Goal: Transaction & Acquisition: Purchase product/service

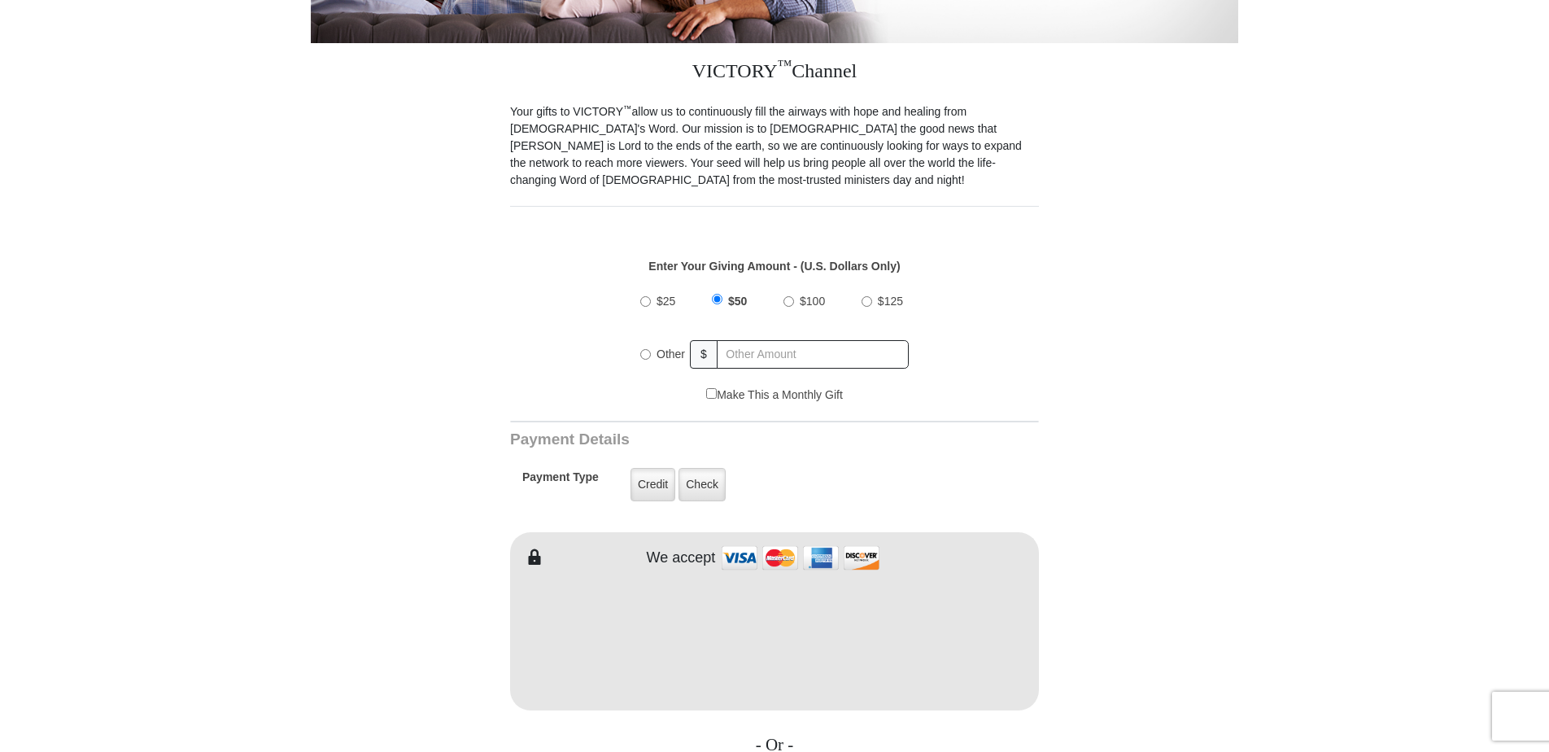
scroll to position [407, 0]
click at [788, 296] on input "$100" at bounding box center [788, 301] width 11 height 11
radio input "true"
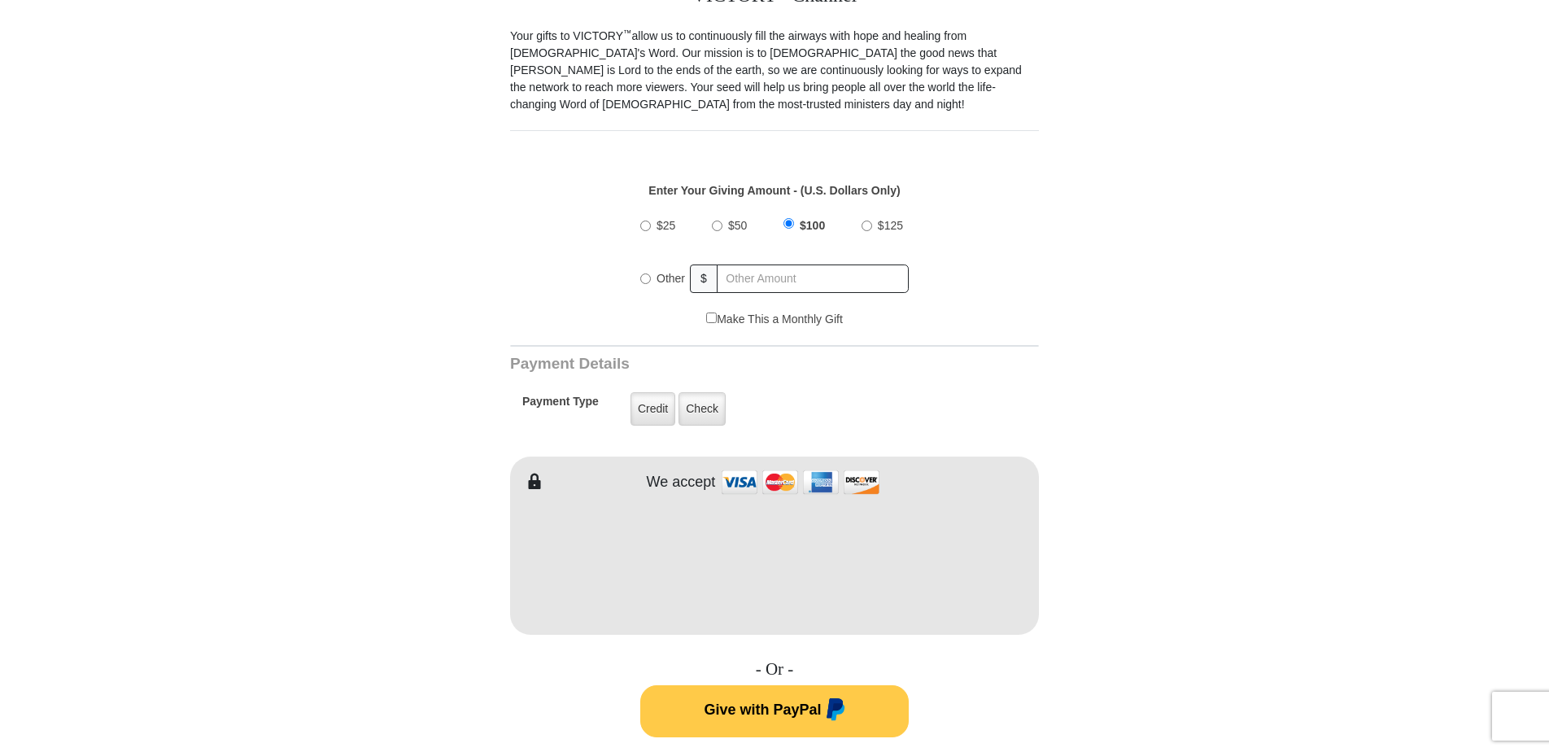
scroll to position [732, 0]
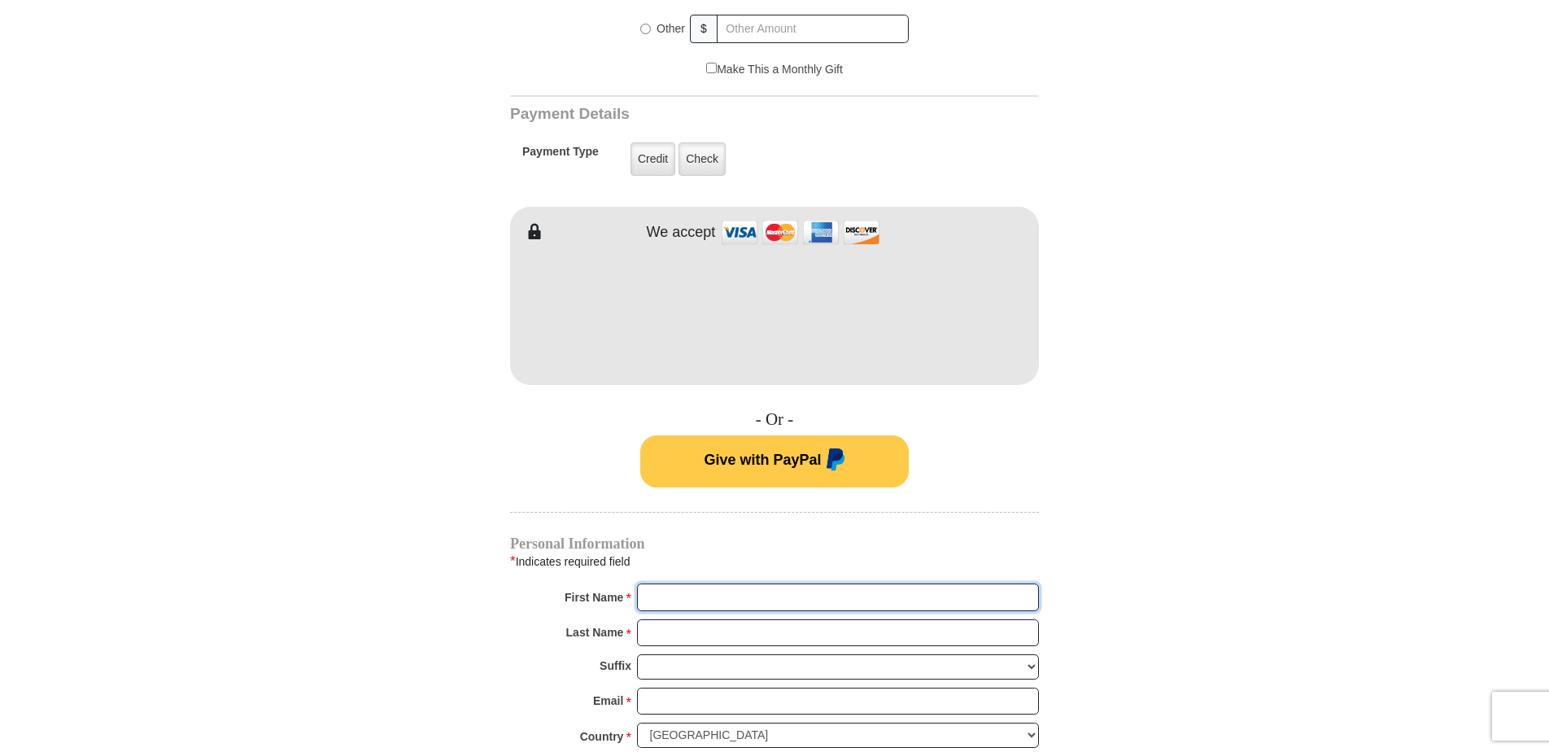
click at [705, 583] on input "First Name *" at bounding box center [838, 597] width 402 height 28
type input "[PERSON_NAME]"
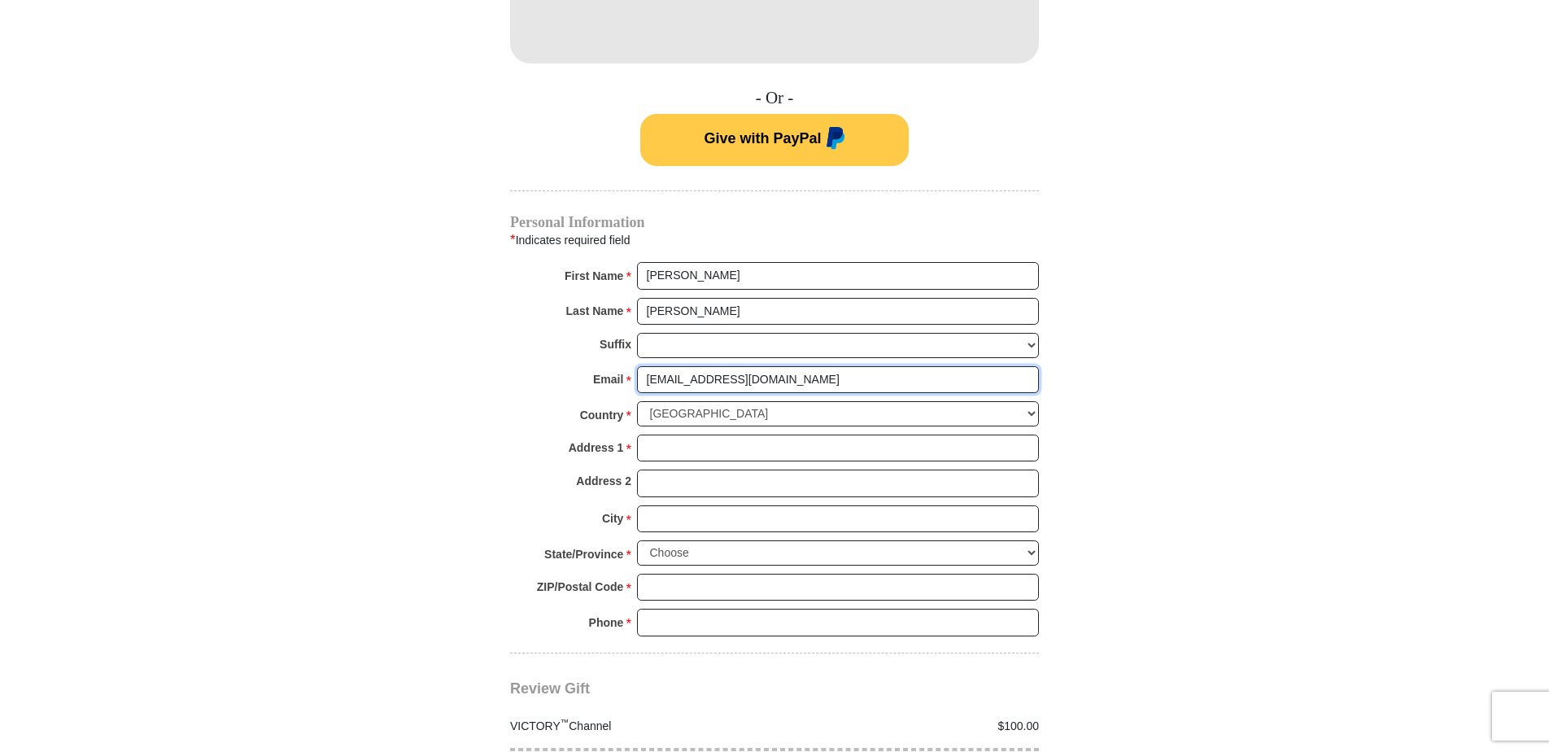
scroll to position [1057, 0]
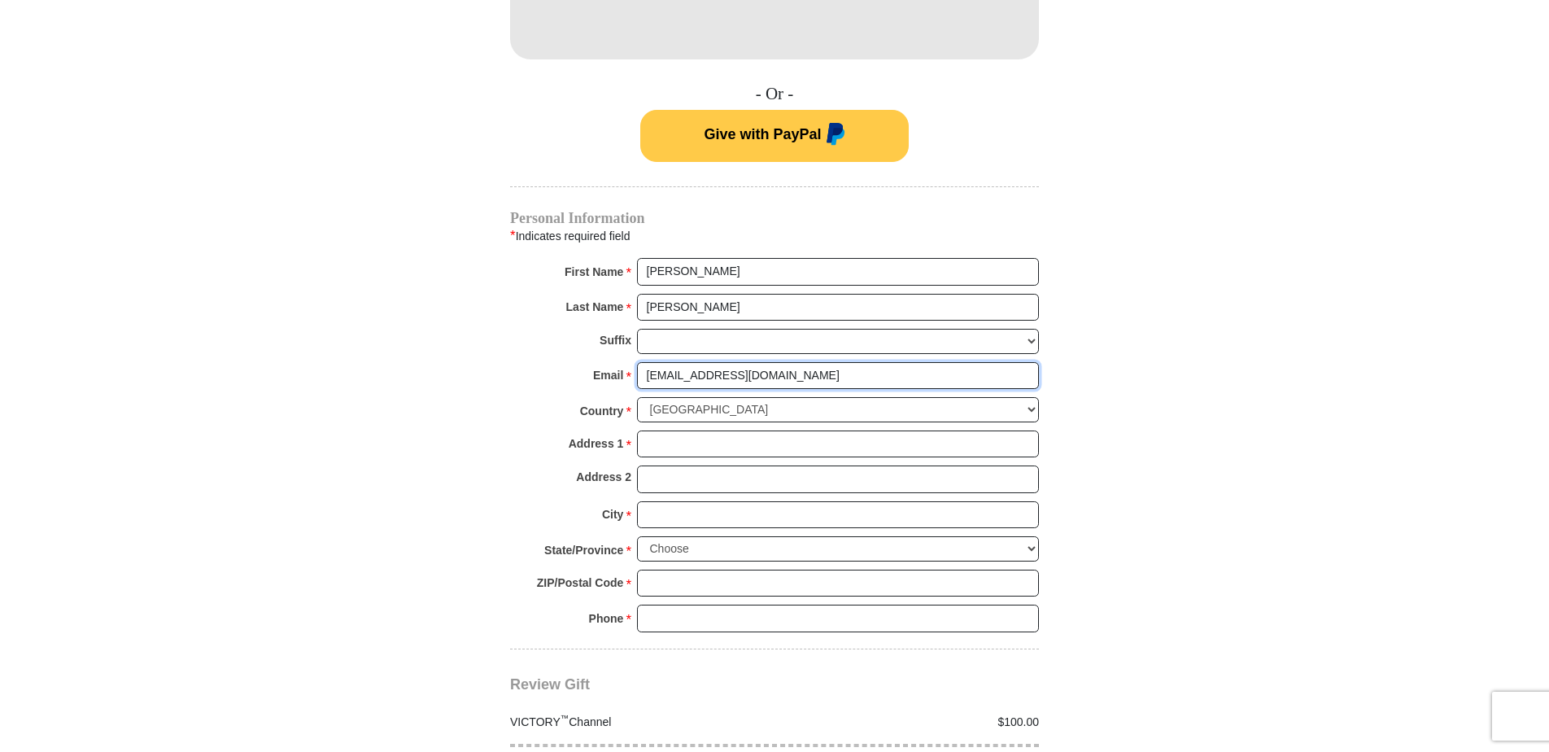
type input "[EMAIL_ADDRESS][DOMAIN_NAME]"
click at [730, 442] on div "Address 1 * Please enter Address 1" at bounding box center [774, 448] width 529 height 36
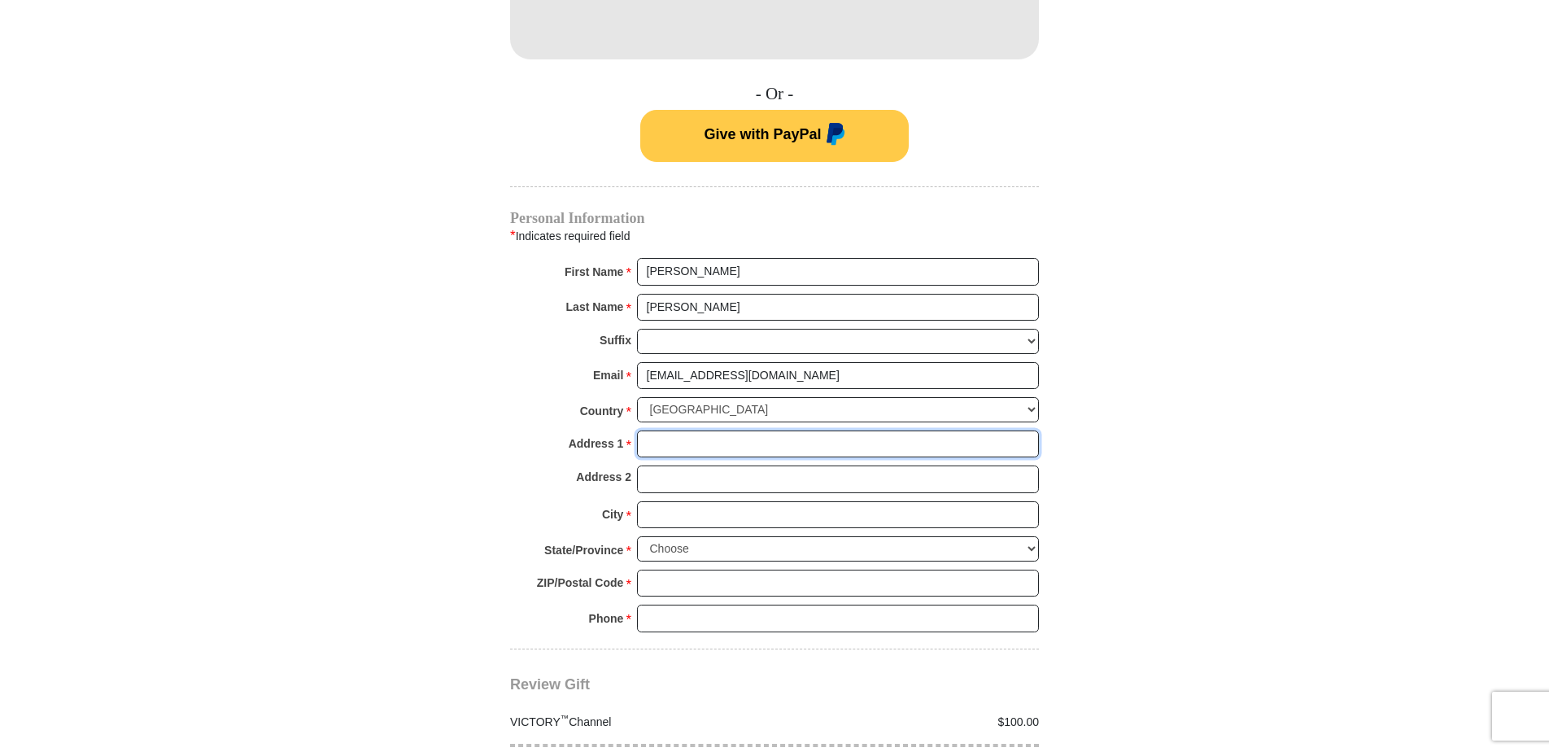
click at [658, 430] on input "Address 1 *" at bounding box center [838, 444] width 402 height 28
type input "[STREET_ADDRESS]"
type input "[PERSON_NAME]"
click at [734, 536] on select "Choose [US_STATE] [US_STATE] [US_STATE] [US_STATE] [US_STATE] Armed Forces Amer…" at bounding box center [838, 548] width 402 height 25
select select "NC"
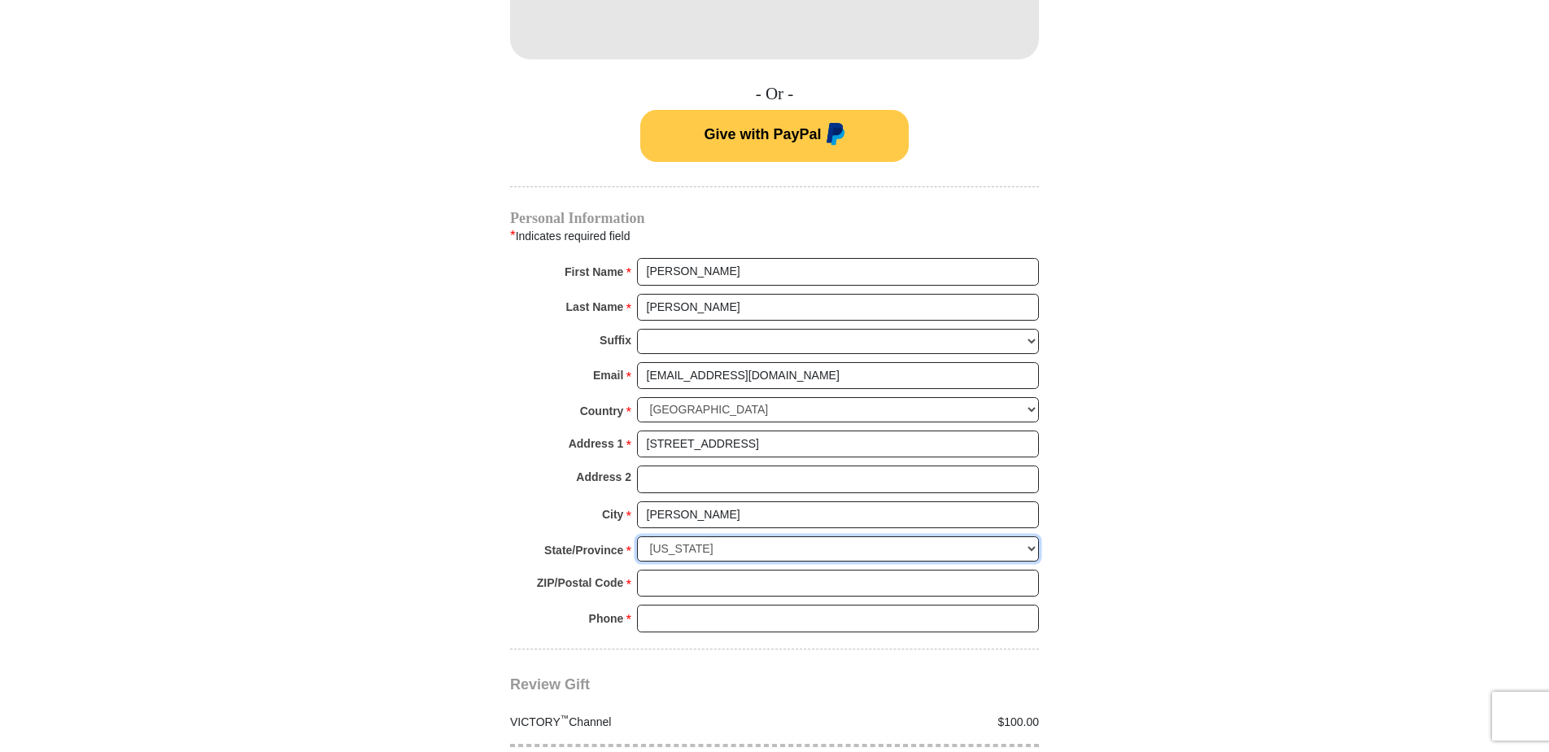
click at [637, 536] on select "Choose [US_STATE] [US_STATE] [US_STATE] [US_STATE] [US_STATE] Armed Forces Amer…" at bounding box center [838, 548] width 402 height 25
click at [648, 569] on input "ZIP/Postal Code *" at bounding box center [838, 583] width 402 height 28
type input "28451"
click at [651, 604] on input "Phone * *" at bounding box center [838, 618] width 402 height 28
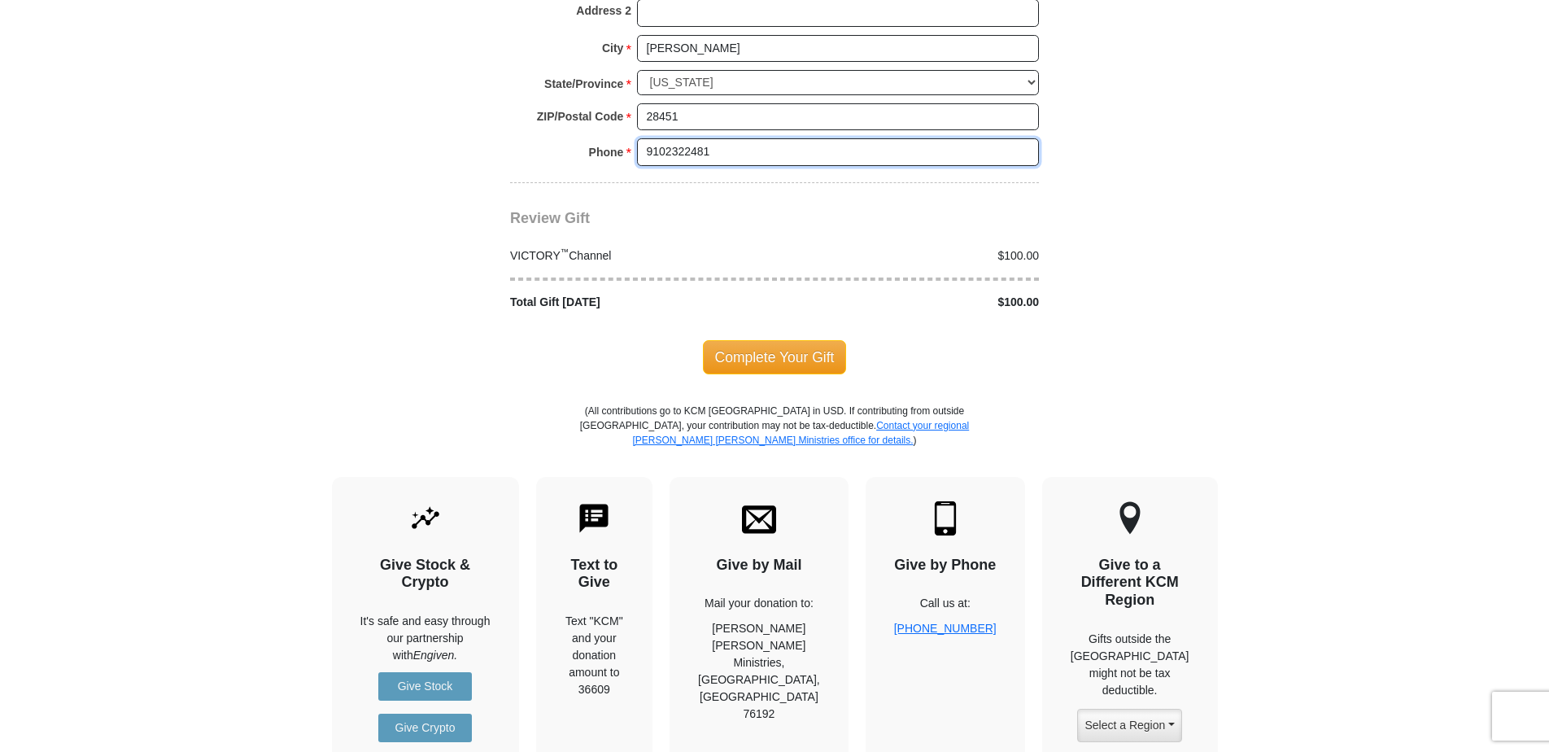
scroll to position [1627, 0]
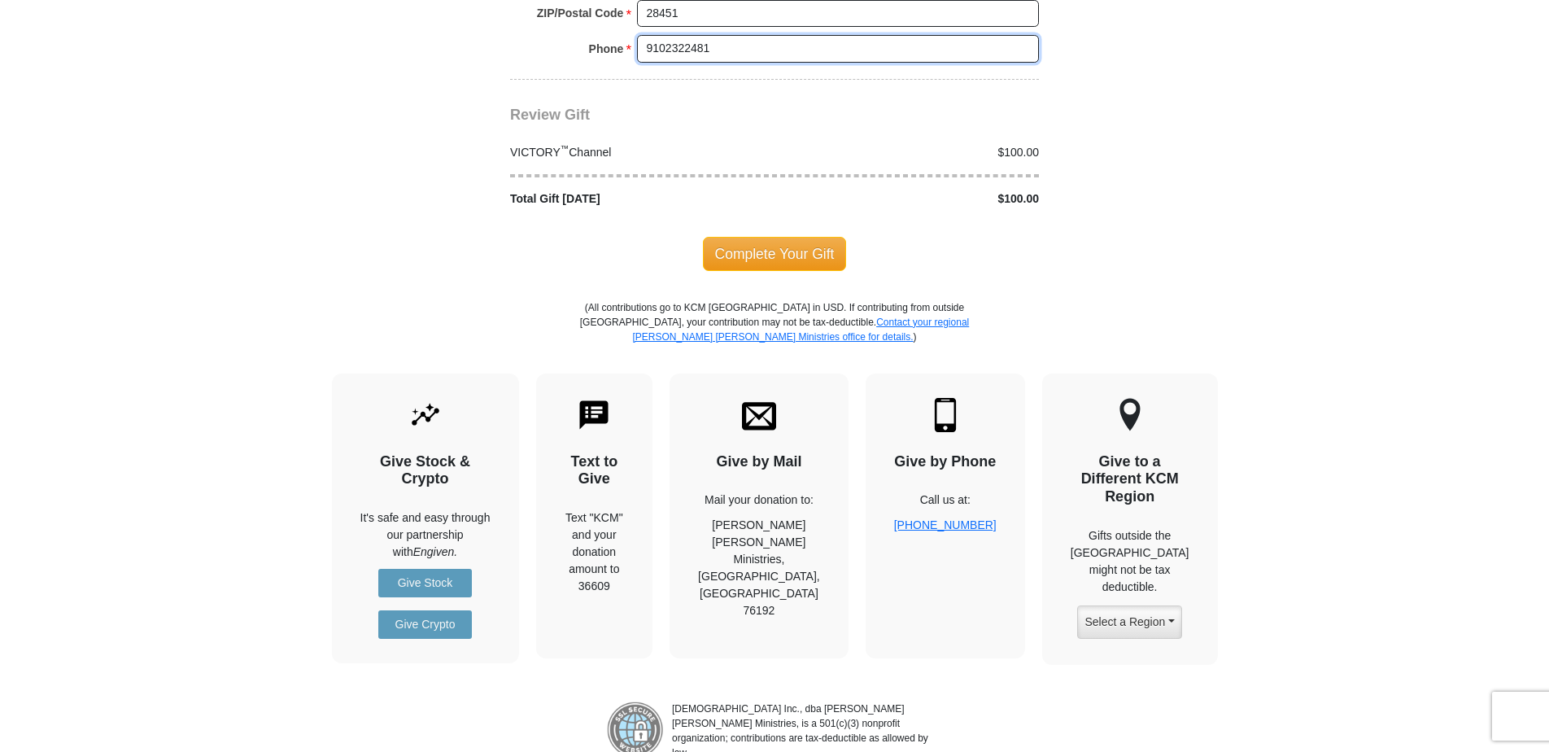
type input "9102322481"
drag, startPoint x: 786, startPoint y: 228, endPoint x: 784, endPoint y: 237, distance: 9.3
click at [786, 237] on span "Complete Your Gift" at bounding box center [775, 254] width 144 height 34
